Goal: Task Accomplishment & Management: Manage account settings

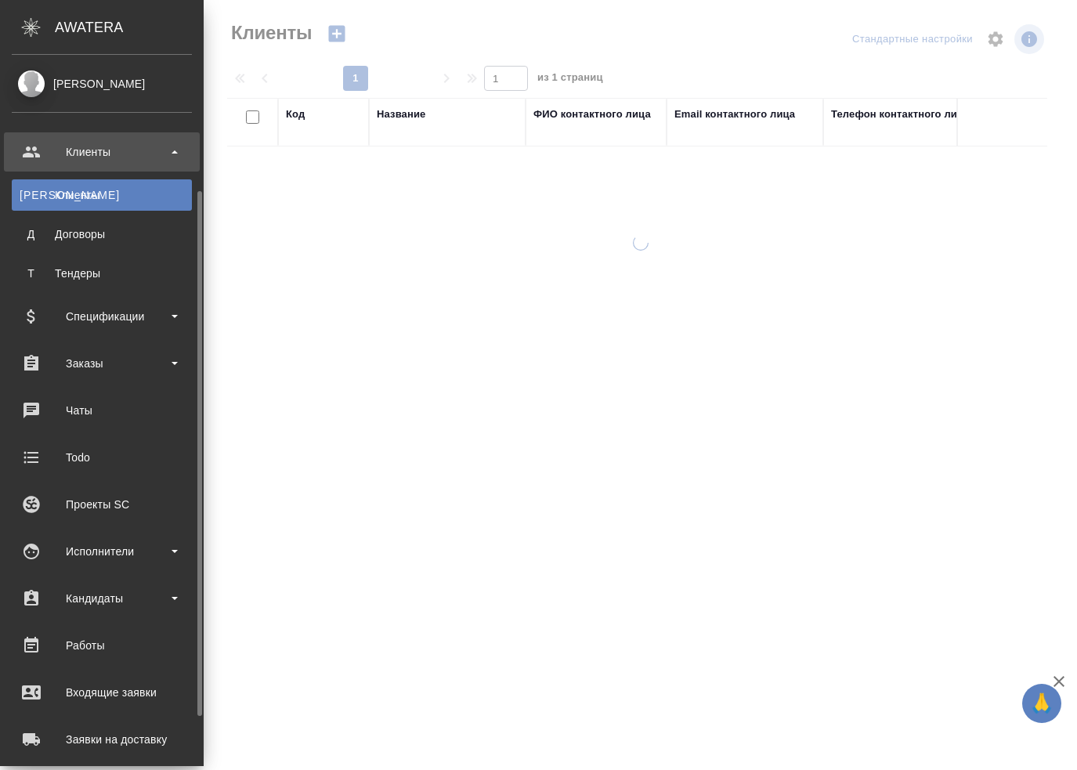
select select "RU"
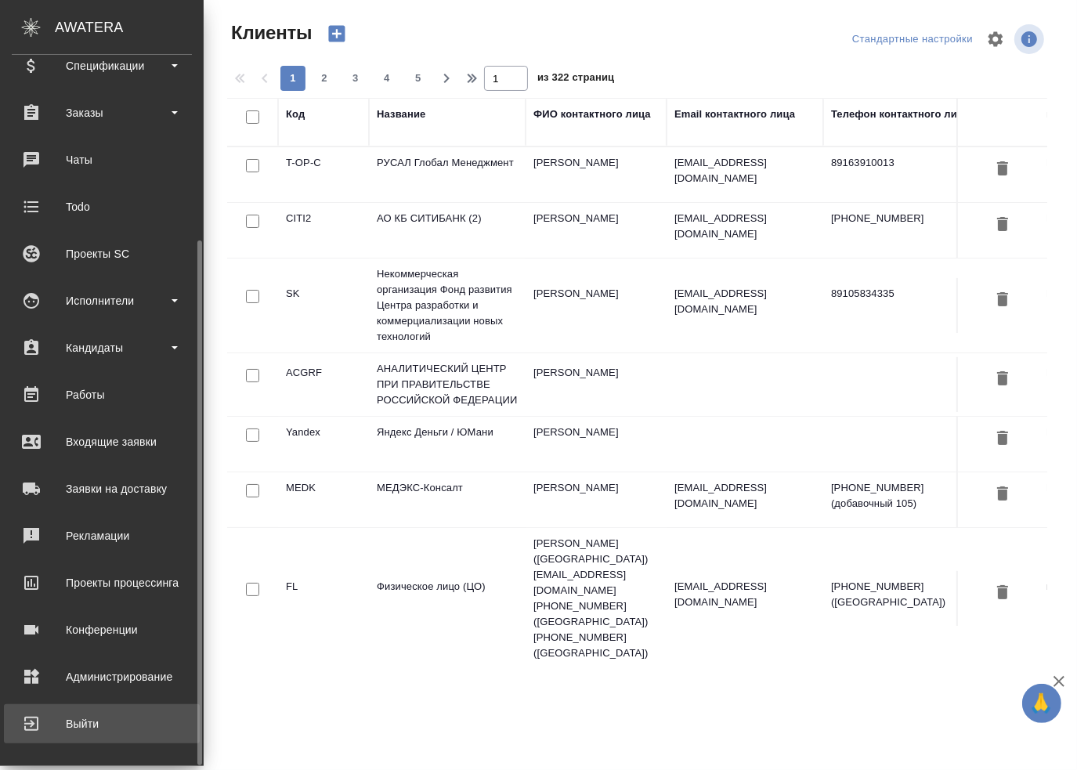
scroll to position [251, 0]
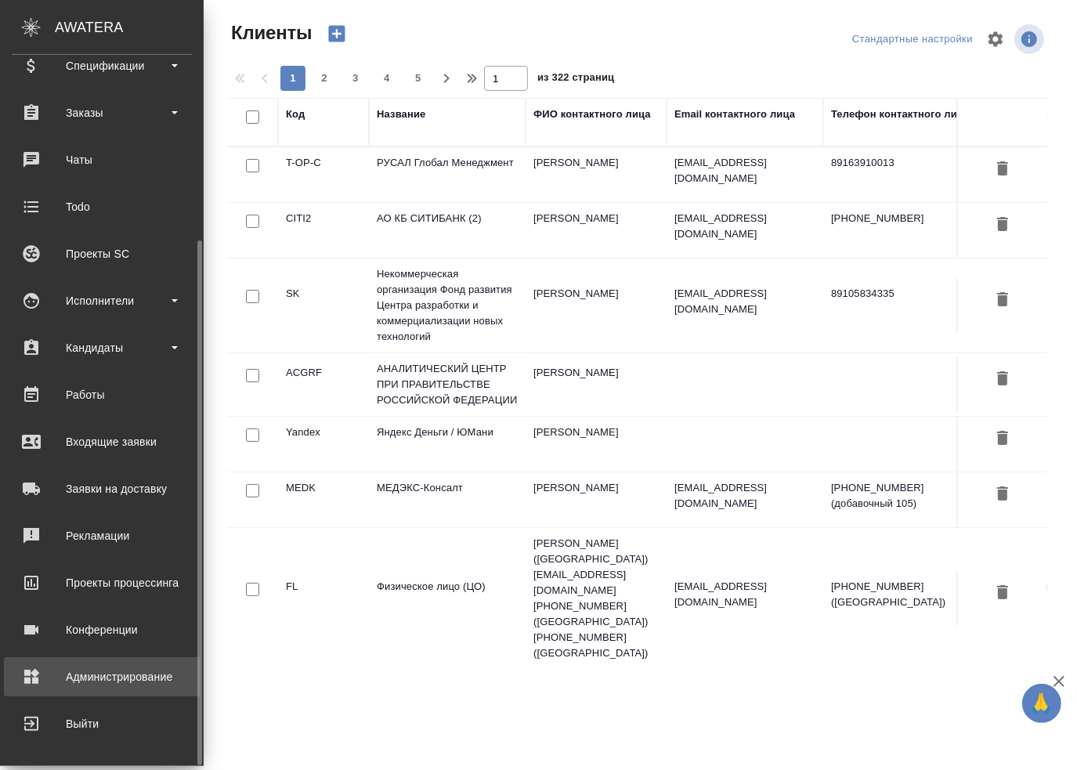
click at [108, 679] on div "Администрирование" at bounding box center [102, 676] width 180 height 23
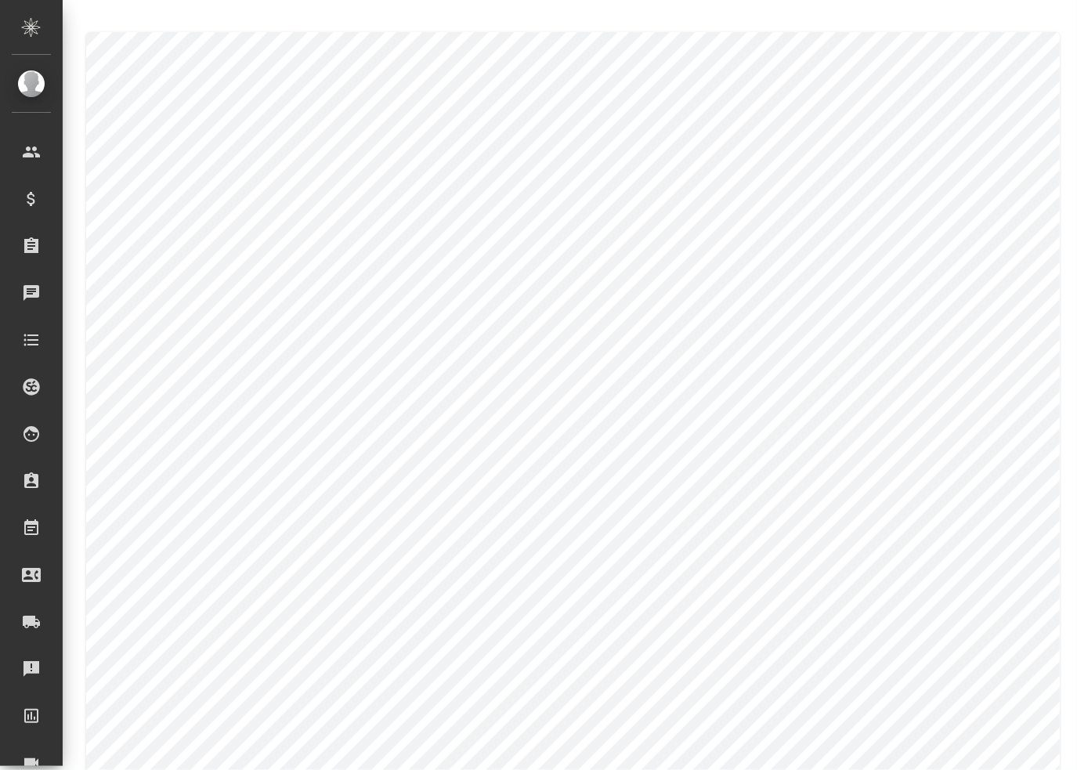
type textarea "Alisa"
type textarea "Andreeva"
type textarea "Alisa"
type textarea "Andreeva"
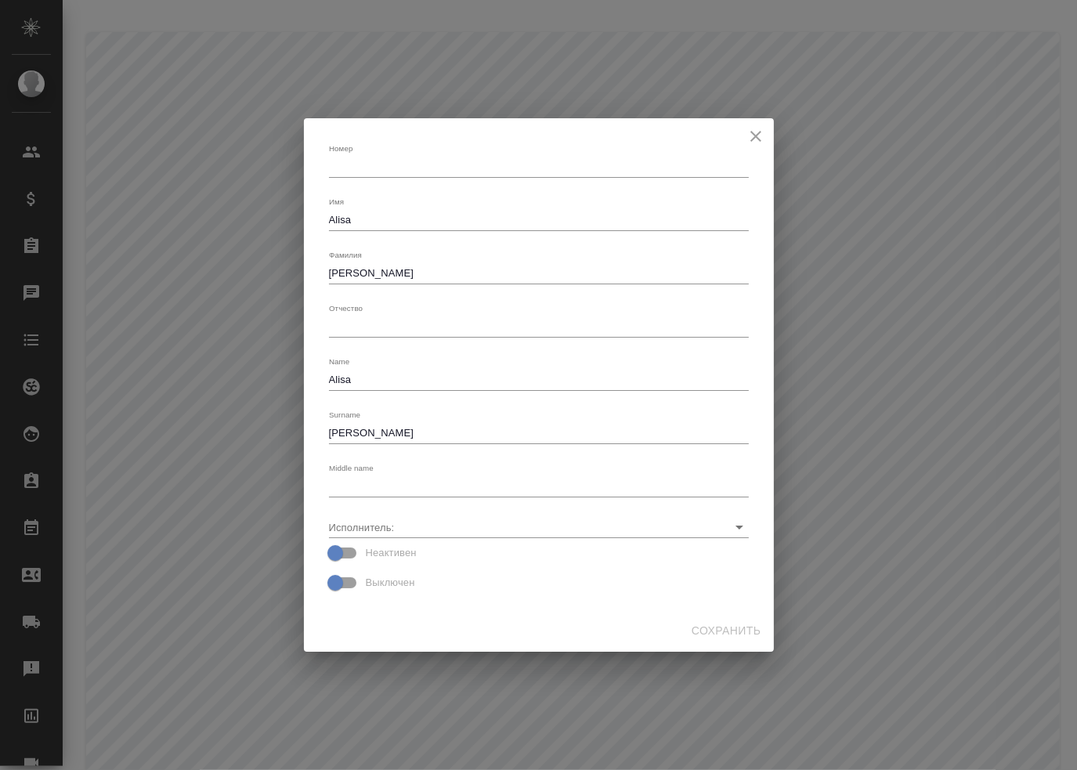
drag, startPoint x: 395, startPoint y: 211, endPoint x: 288, endPoint y: 202, distance: 106.9
click at [288, 202] on div "Номер x Имя Alisa x Фамилия Andreeva x Отчество x Name Alisa x Surname Andreeva…" at bounding box center [538, 385] width 1077 height 770
drag, startPoint x: 363, startPoint y: 213, endPoint x: 326, endPoint y: 214, distance: 36.8
click at [323, 215] on div "Номер x Имя Alisa x Фамилия Andreeva x Отчество x Name Alisa x Surname Andreeva…" at bounding box center [539, 364] width 432 height 479
type textarea "A"
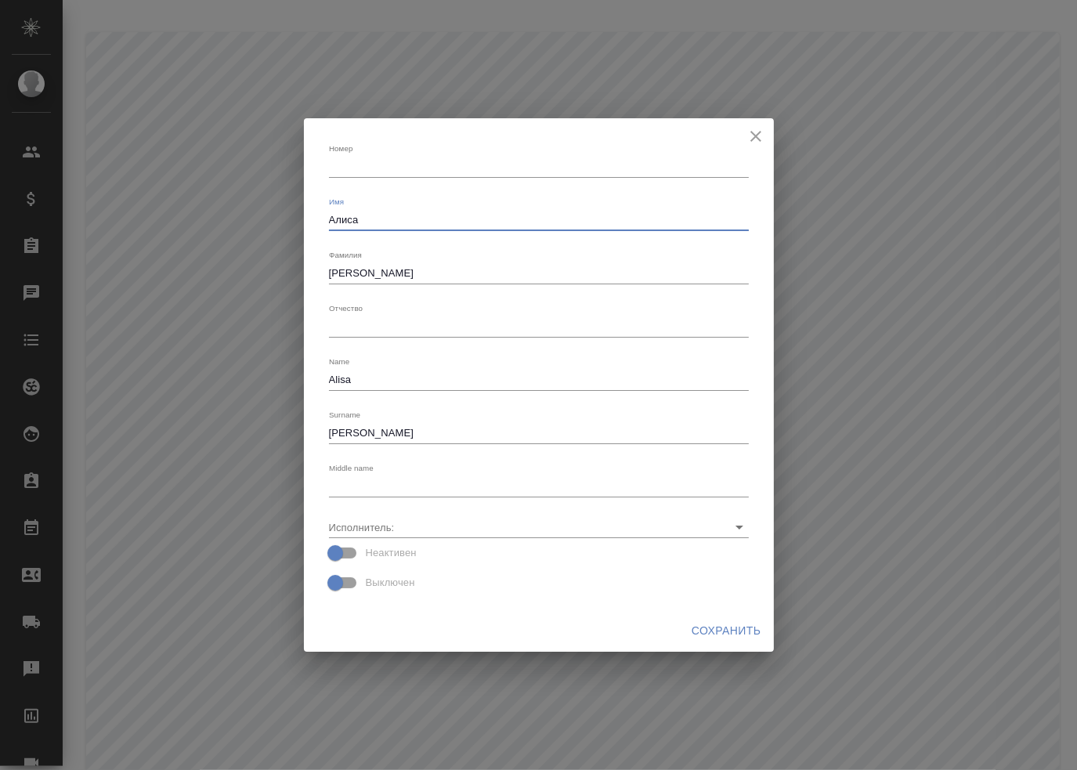
type textarea "Алиса"
drag, startPoint x: 403, startPoint y: 268, endPoint x: 197, endPoint y: 269, distance: 205.2
click at [197, 269] on div "Номер x Имя Алиса x Фамилия Andreeva x Отчество x Name Alisa x Surname Andreeva…" at bounding box center [538, 385] width 1077 height 770
type textarea "Андреева"
click at [755, 638] on span "Сохранить" at bounding box center [727, 631] width 70 height 20
